Goal: Transaction & Acquisition: Obtain resource

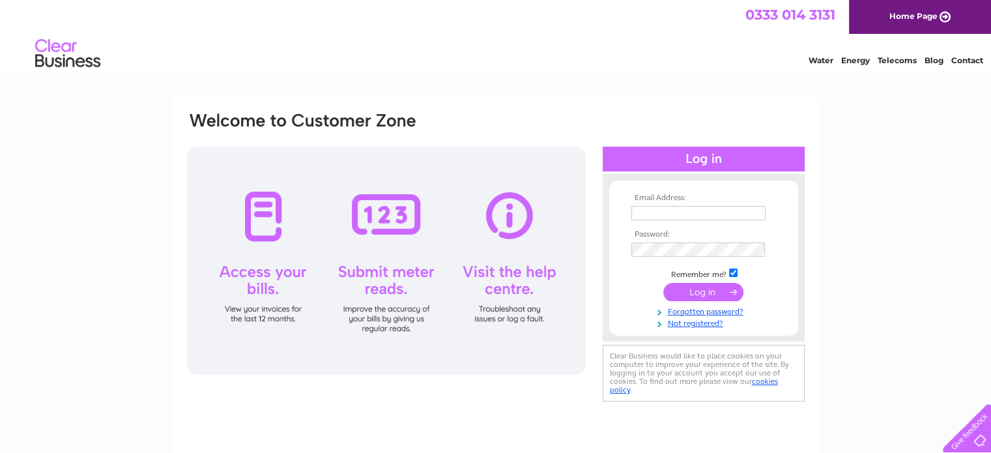
type input "[EMAIL_ADDRESS][DOMAIN_NAME]"
click at [697, 294] on input "submit" at bounding box center [703, 292] width 80 height 18
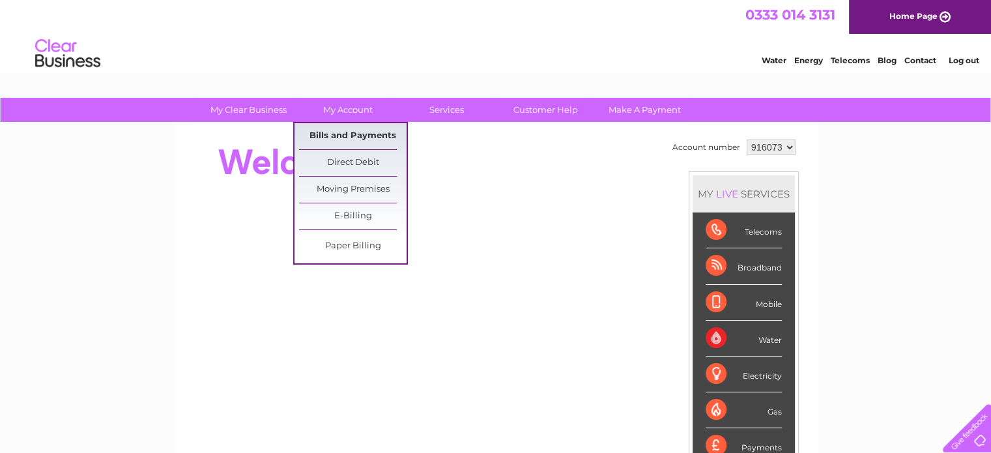
click at [357, 130] on link "Bills and Payments" at bounding box center [353, 136] width 108 height 26
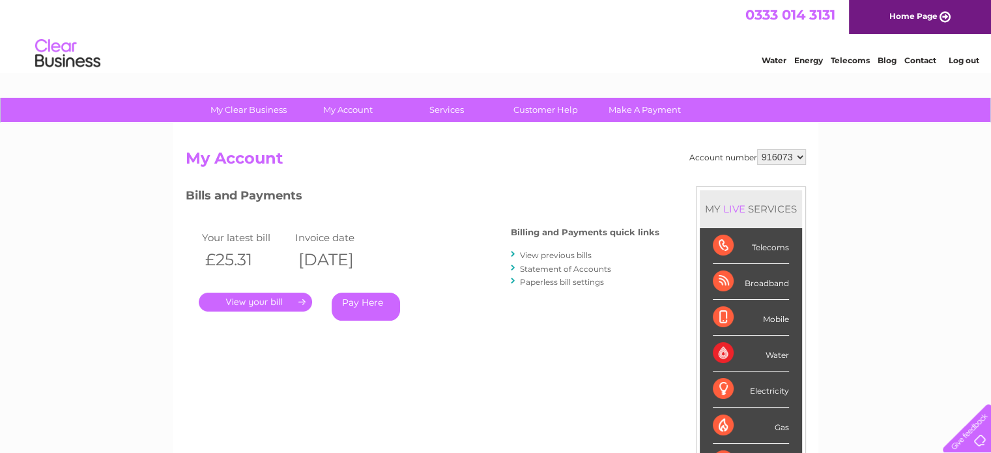
click at [783, 158] on select "916073 927144" at bounding box center [781, 157] width 49 height 16
select select "927144"
click at [757, 149] on select "916073 927144" at bounding box center [781, 157] width 49 height 16
click at [267, 300] on link "." at bounding box center [255, 302] width 113 height 19
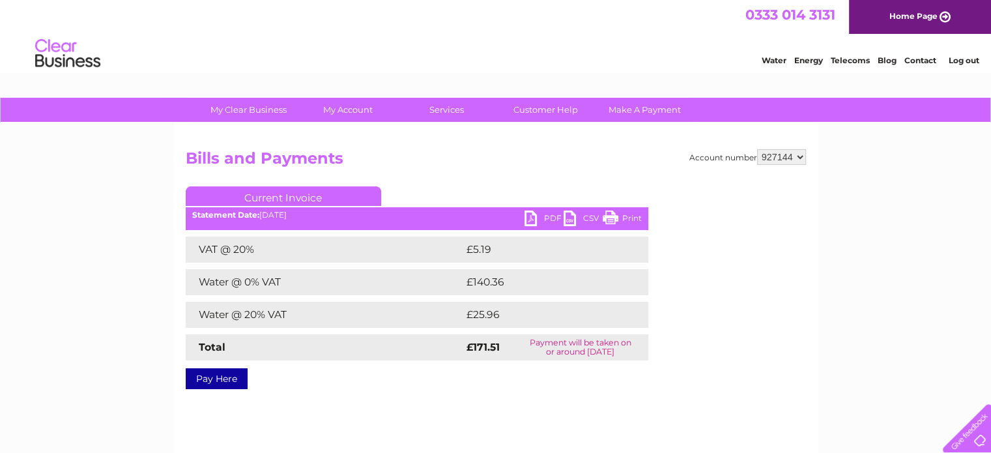
click at [548, 215] on link "PDF" at bounding box center [544, 219] width 39 height 19
click at [967, 63] on link "Log out" at bounding box center [963, 60] width 31 height 10
